Goal: Navigation & Orientation: Find specific page/section

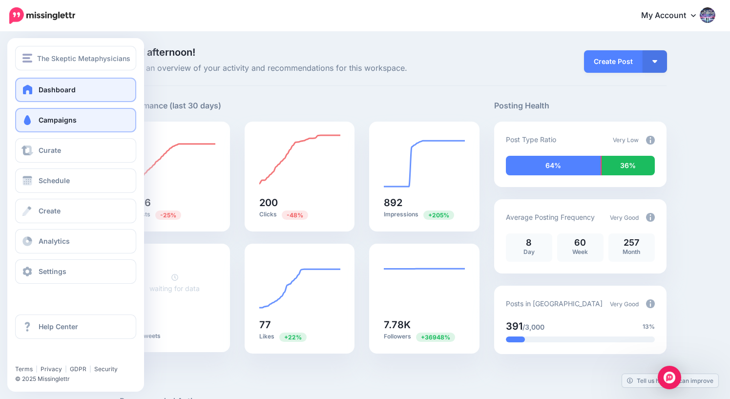
click at [54, 124] on span "Campaigns" at bounding box center [58, 120] width 38 height 8
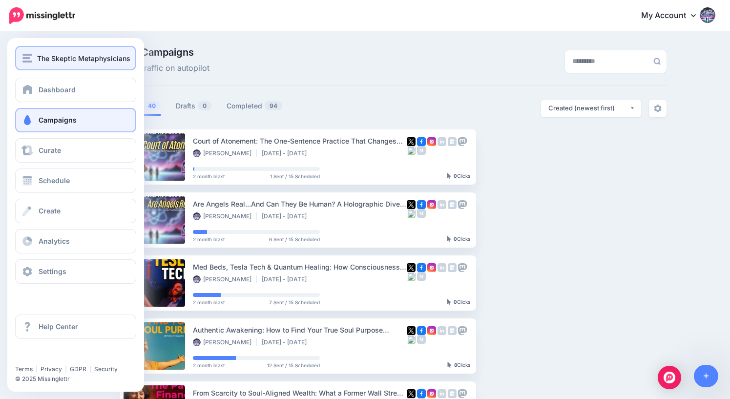
click at [35, 62] on div "The Skeptic Metaphysicians" at bounding box center [75, 58] width 106 height 11
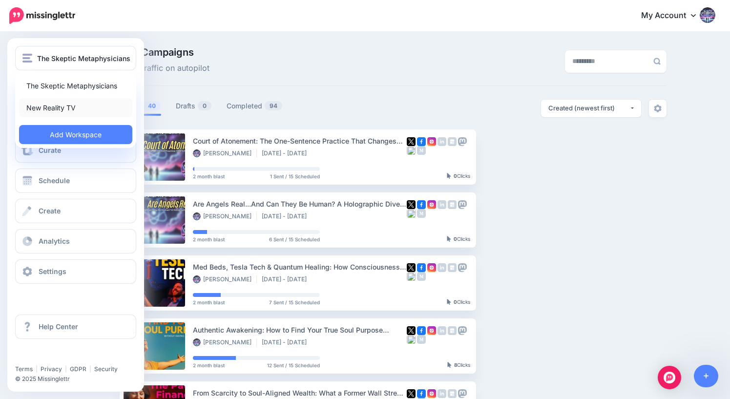
click at [42, 108] on link "New Reality TV" at bounding box center [75, 107] width 113 height 19
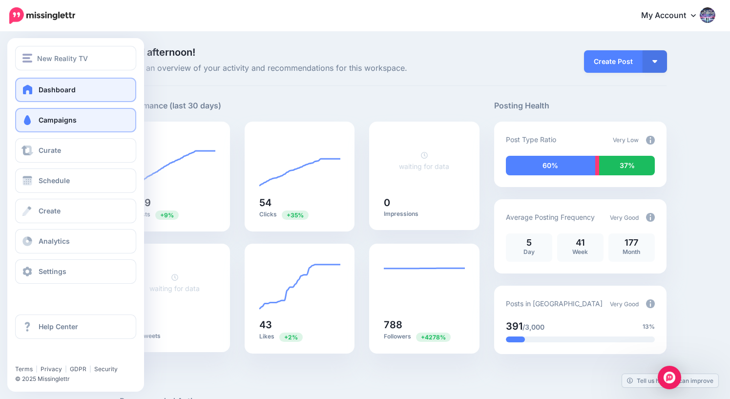
click at [42, 118] on span "Campaigns" at bounding box center [58, 120] width 38 height 8
